Goal: Task Accomplishment & Management: Use online tool/utility

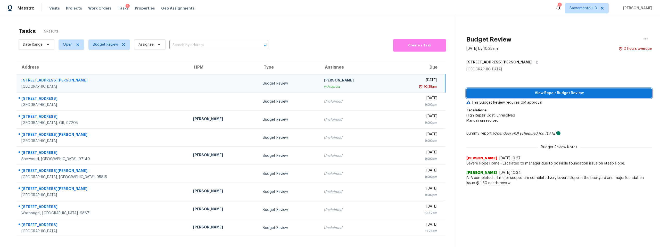
click at [536, 94] on span "View Repair Budget Review" at bounding box center [559, 93] width 177 height 6
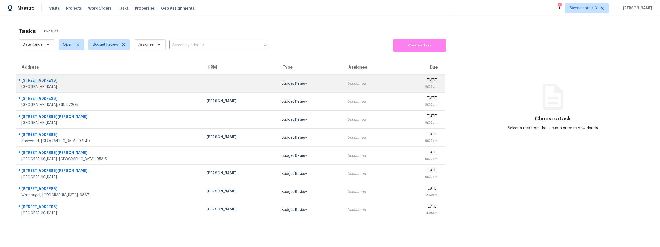
click at [48, 85] on div "[GEOGRAPHIC_DATA]" at bounding box center [109, 86] width 177 height 5
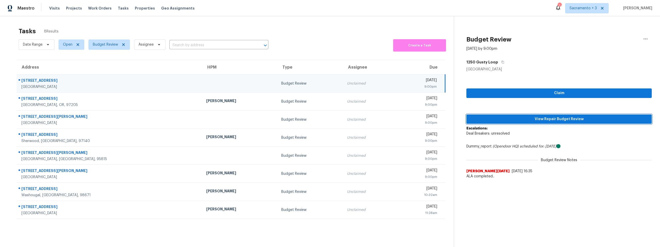
click at [555, 116] on span "View Repair Budget Review" at bounding box center [559, 119] width 177 height 6
